Goal: Find specific page/section: Find specific page/section

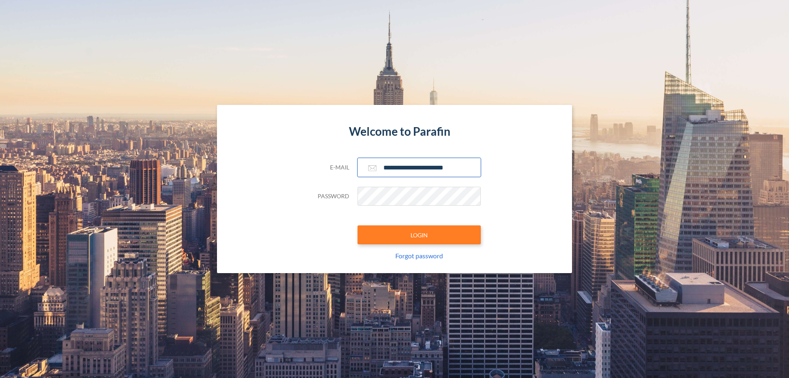
type input "**********"
click at [419, 235] on button "LOGIN" at bounding box center [418, 234] width 123 height 19
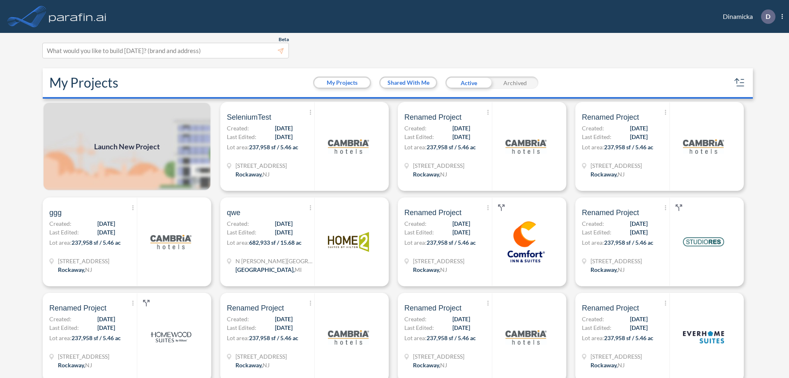
scroll to position [2, 0]
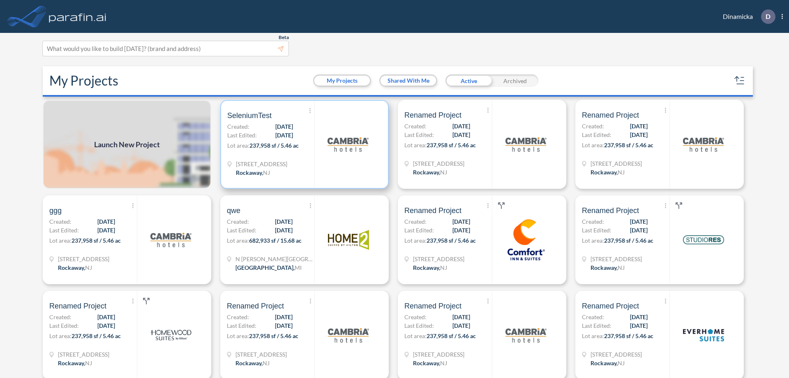
click at [303, 144] on p "Lot area: 237,958 sf / 5.46 ac" at bounding box center [270, 147] width 87 height 12
